Goal: Information Seeking & Learning: Check status

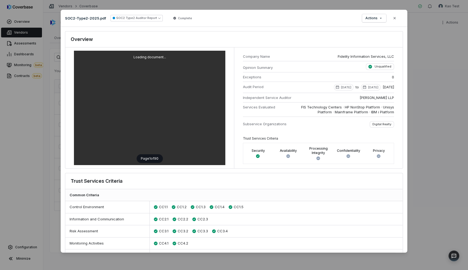
scroll to position [498, 0]
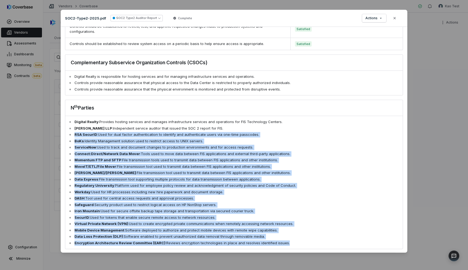
click at [400, 20] on button "Close" at bounding box center [394, 17] width 11 height 11
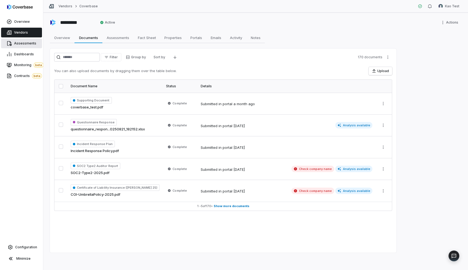
click at [27, 45] on span "Assessments" at bounding box center [25, 43] width 22 height 4
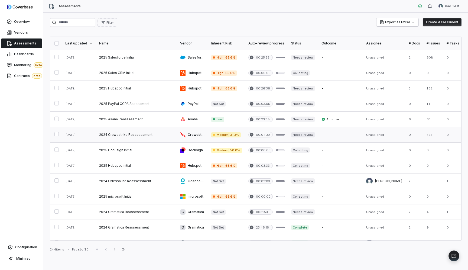
click at [104, 135] on link at bounding box center [136, 134] width 81 height 15
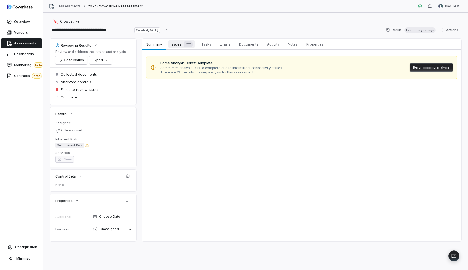
click at [183, 42] on div "722" at bounding box center [187, 43] width 11 height 5
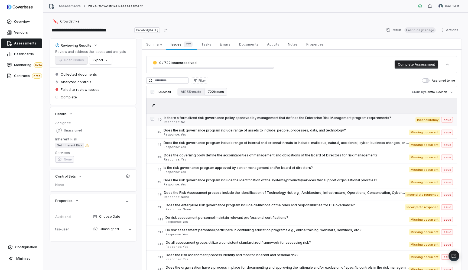
click at [201, 121] on span "Response: No" at bounding box center [290, 122] width 252 height 3
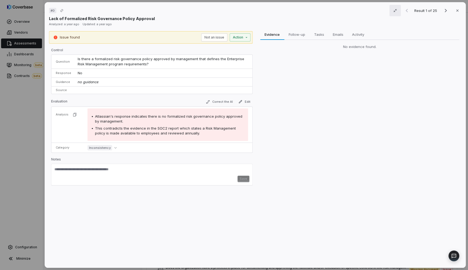
click at [396, 11] on icon "button" at bounding box center [395, 10] width 4 height 4
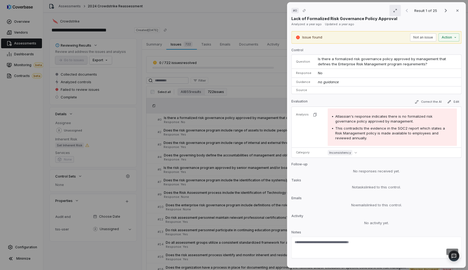
click at [396, 11] on icon "button" at bounding box center [395, 10] width 4 height 4
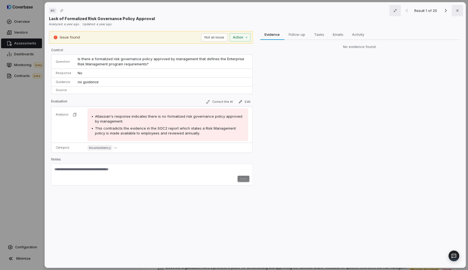
click at [460, 12] on button "Close" at bounding box center [457, 10] width 11 height 11
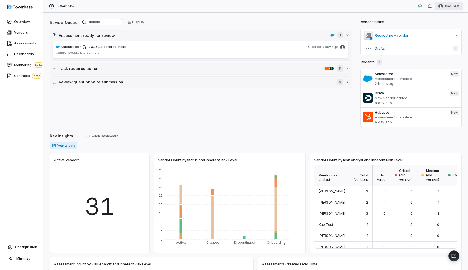
click at [445, 9] on html "Overview Vendors Assessments Dashboards Monitoring beta Contracts beta Configur…" at bounding box center [234, 135] width 468 height 270
click at [433, 51] on div "Log out" at bounding box center [439, 50] width 41 height 9
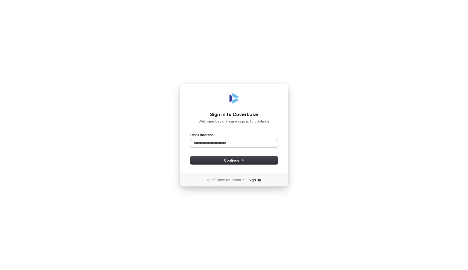
click at [213, 144] on input "Email address" at bounding box center [234, 143] width 87 height 8
click at [191, 132] on button "submit" at bounding box center [191, 132] width 0 height 0
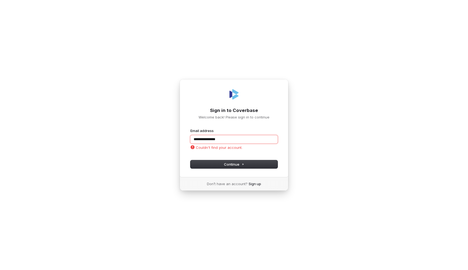
click at [227, 140] on input "**********" at bounding box center [234, 139] width 87 height 8
click at [191, 128] on button "submit" at bounding box center [191, 128] width 0 height 0
type input "**********"
click at [256, 183] on link "Sign up" at bounding box center [255, 183] width 12 height 5
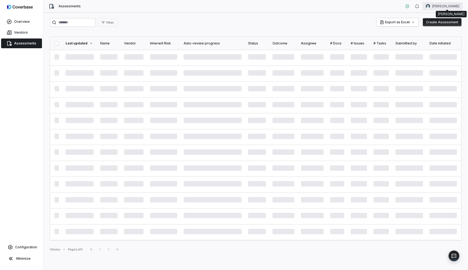
click at [446, 7] on html "Overview Vendors Assessments Configuration Minimize Assessments Tom Jodoin Filt…" at bounding box center [234, 135] width 468 height 270
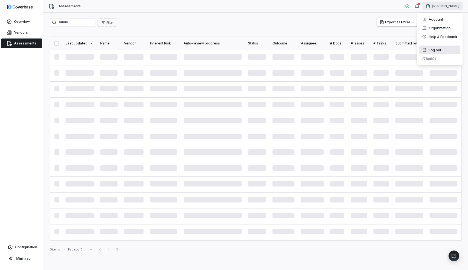
click at [433, 51] on div "Log out" at bounding box center [439, 50] width 41 height 9
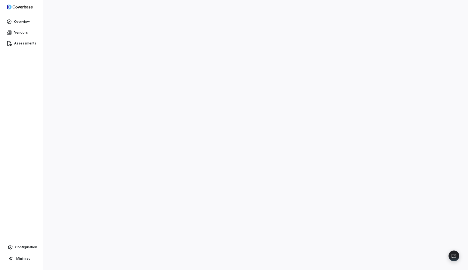
click at [388, 18] on div at bounding box center [255, 135] width 425 height 270
click at [22, 5] on img at bounding box center [20, 6] width 26 height 5
